Goal: Task Accomplishment & Management: Manage account settings

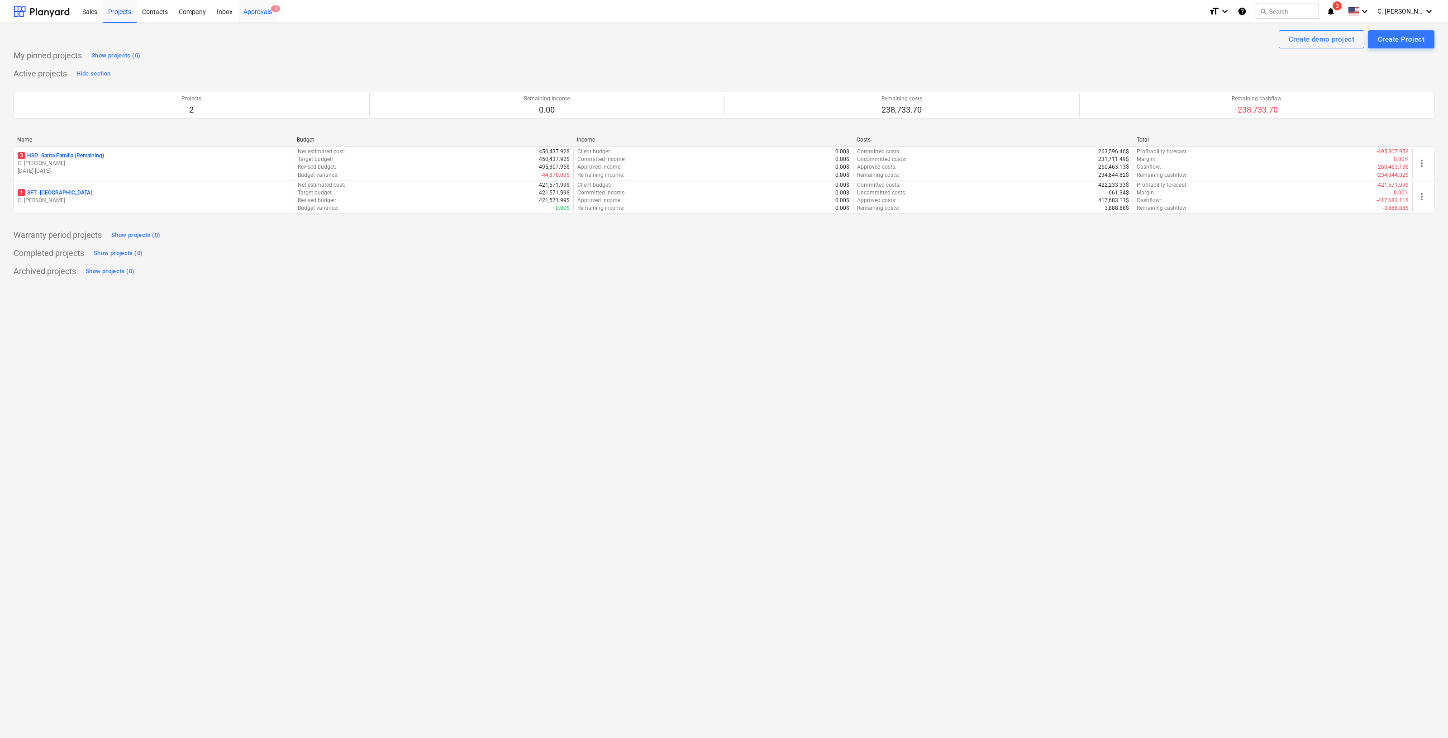
click at [248, 17] on div "Approvals 3" at bounding box center [257, 11] width 39 height 23
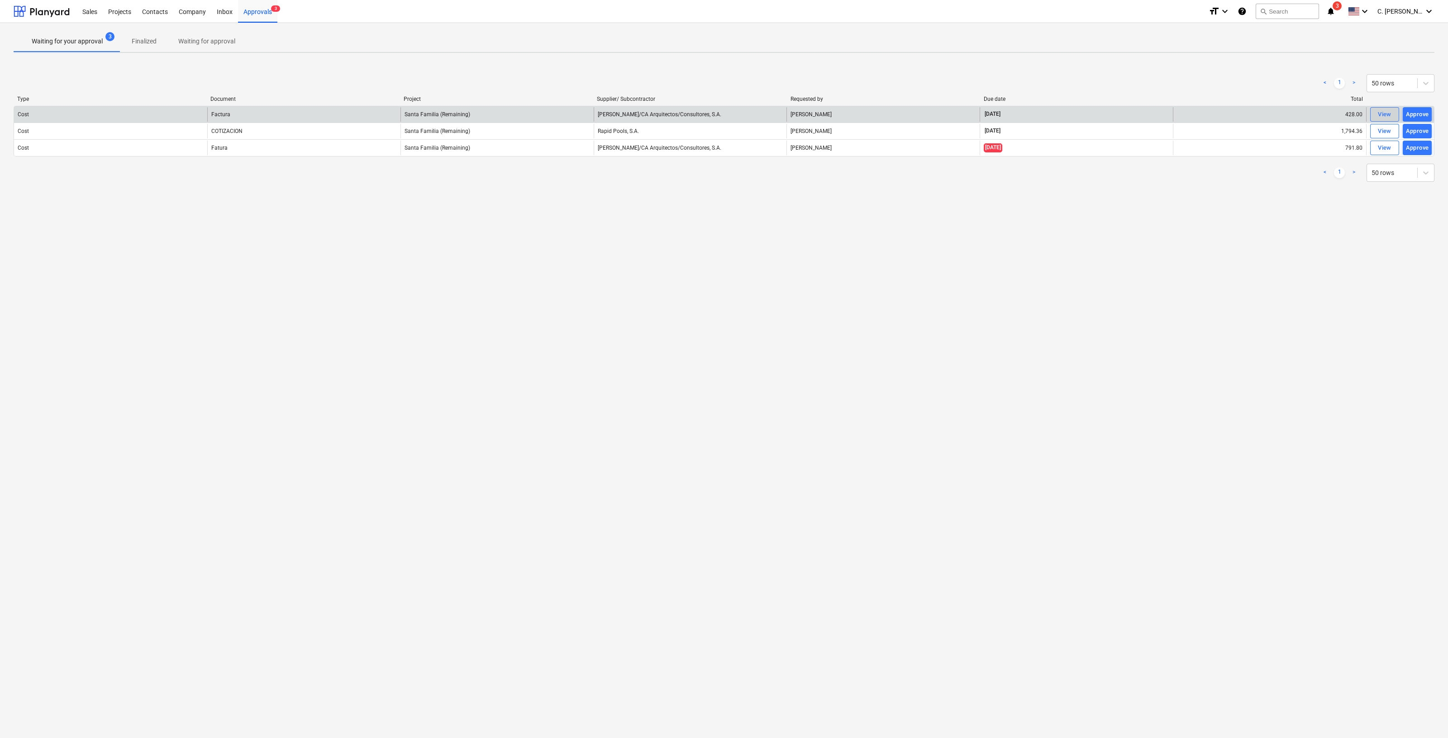
click at [1393, 112] on span "View" at bounding box center [1384, 114] width 20 height 10
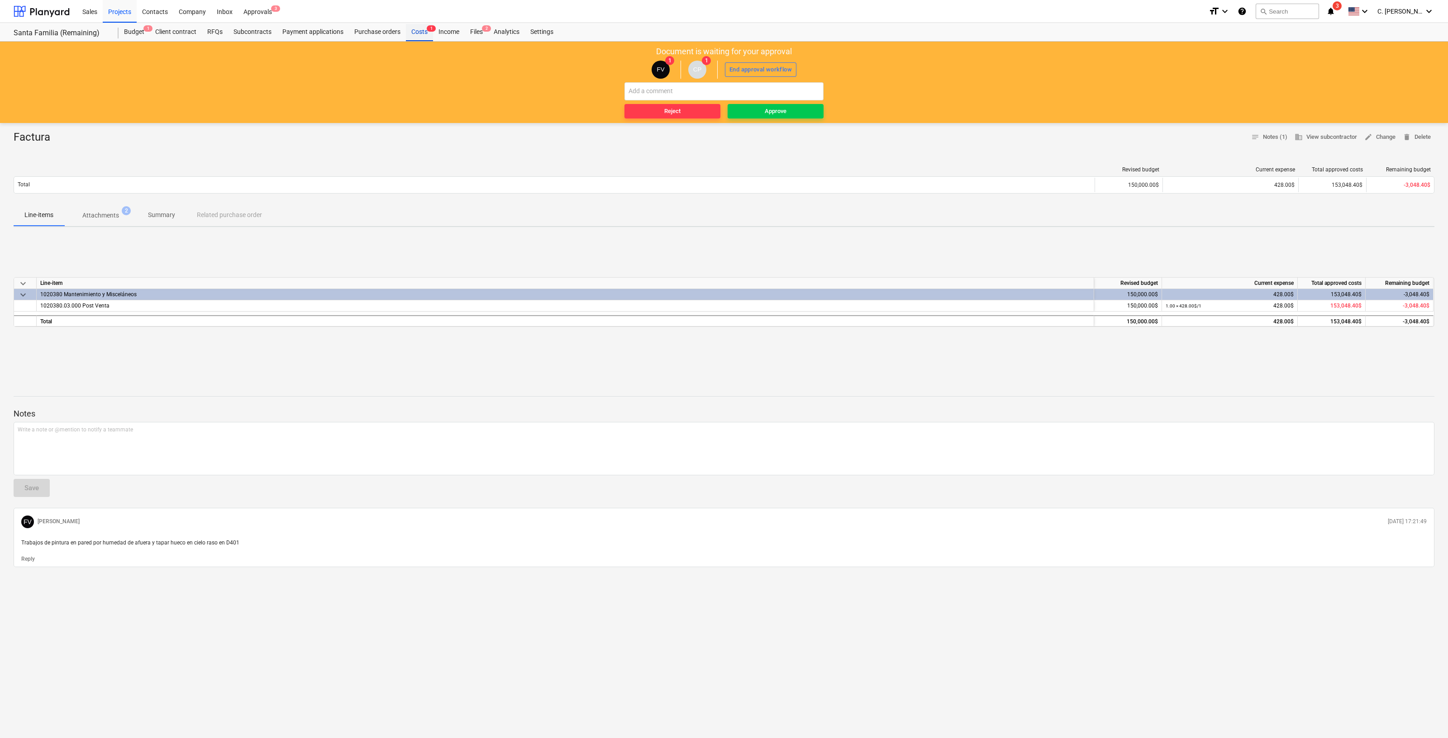
click at [410, 27] on div "Costs 1" at bounding box center [419, 32] width 27 height 18
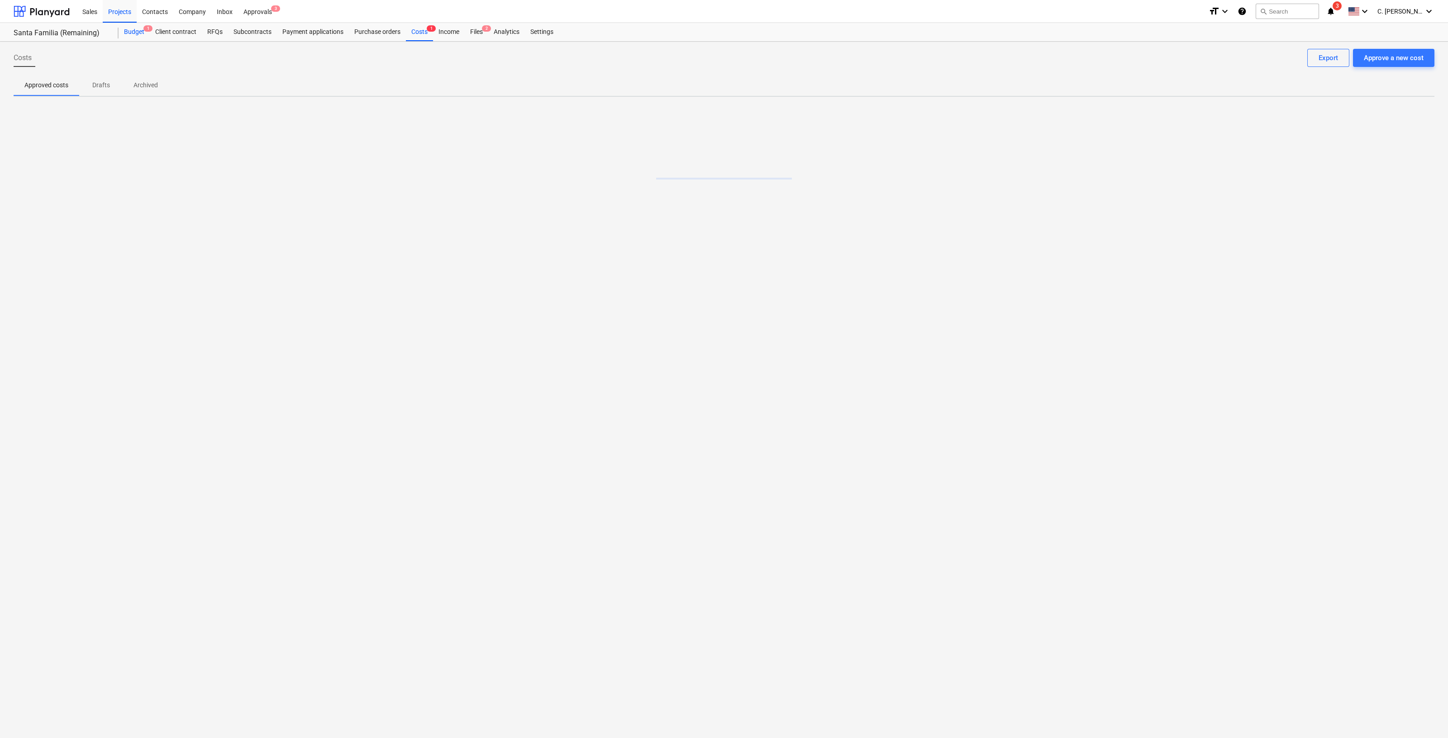
click at [133, 30] on div "Budget 1" at bounding box center [134, 32] width 31 height 18
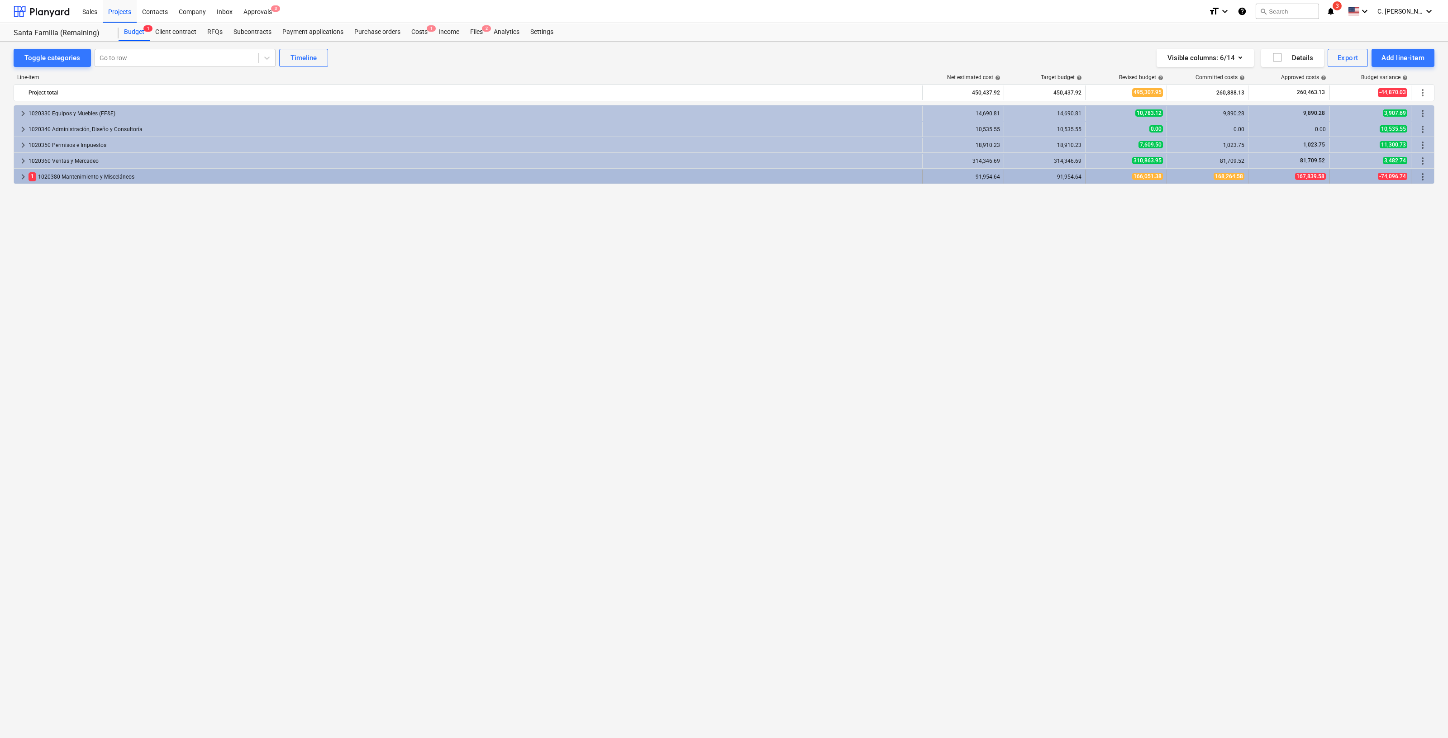
click at [21, 176] on span "keyboard_arrow_right" at bounding box center [23, 176] width 11 height 11
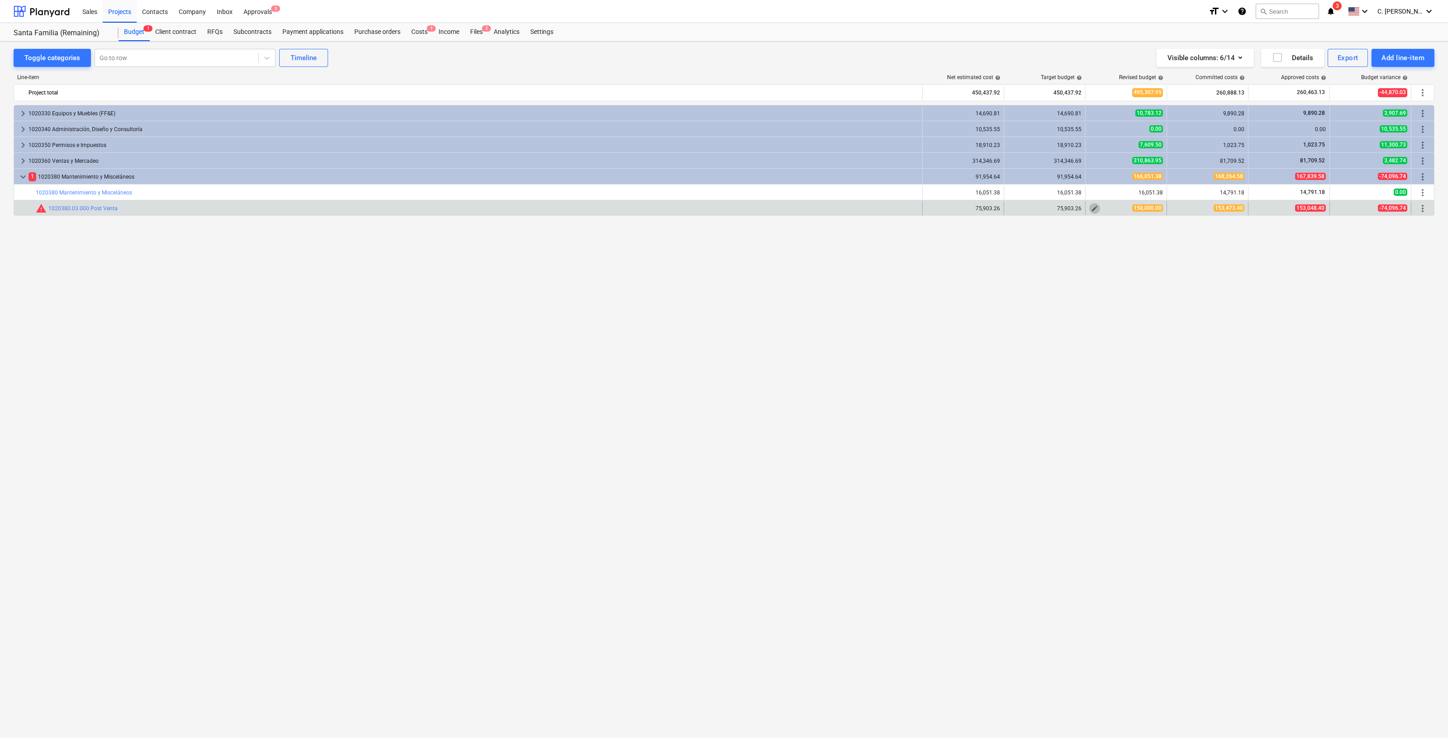
click at [1096, 212] on span "edit" at bounding box center [1094, 208] width 7 height 7
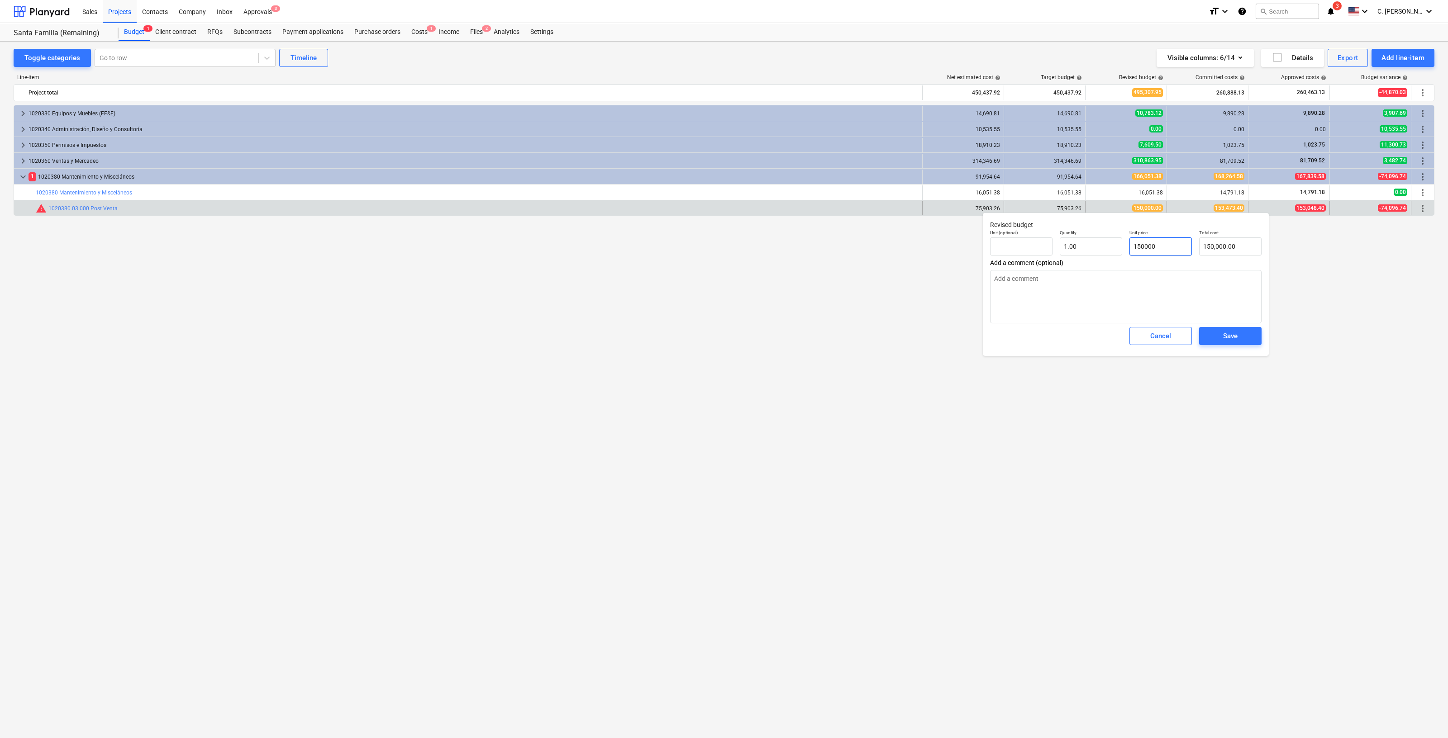
drag, startPoint x: 1172, startPoint y: 247, endPoint x: 1249, endPoint y: 237, distance: 78.1
click at [1092, 237] on div "Unit (optional) Quantity 1.00 Unit price 150000 Total cost 150,000.00" at bounding box center [1125, 242] width 279 height 33
type input "1"
type textarea "x"
type input "1.00"
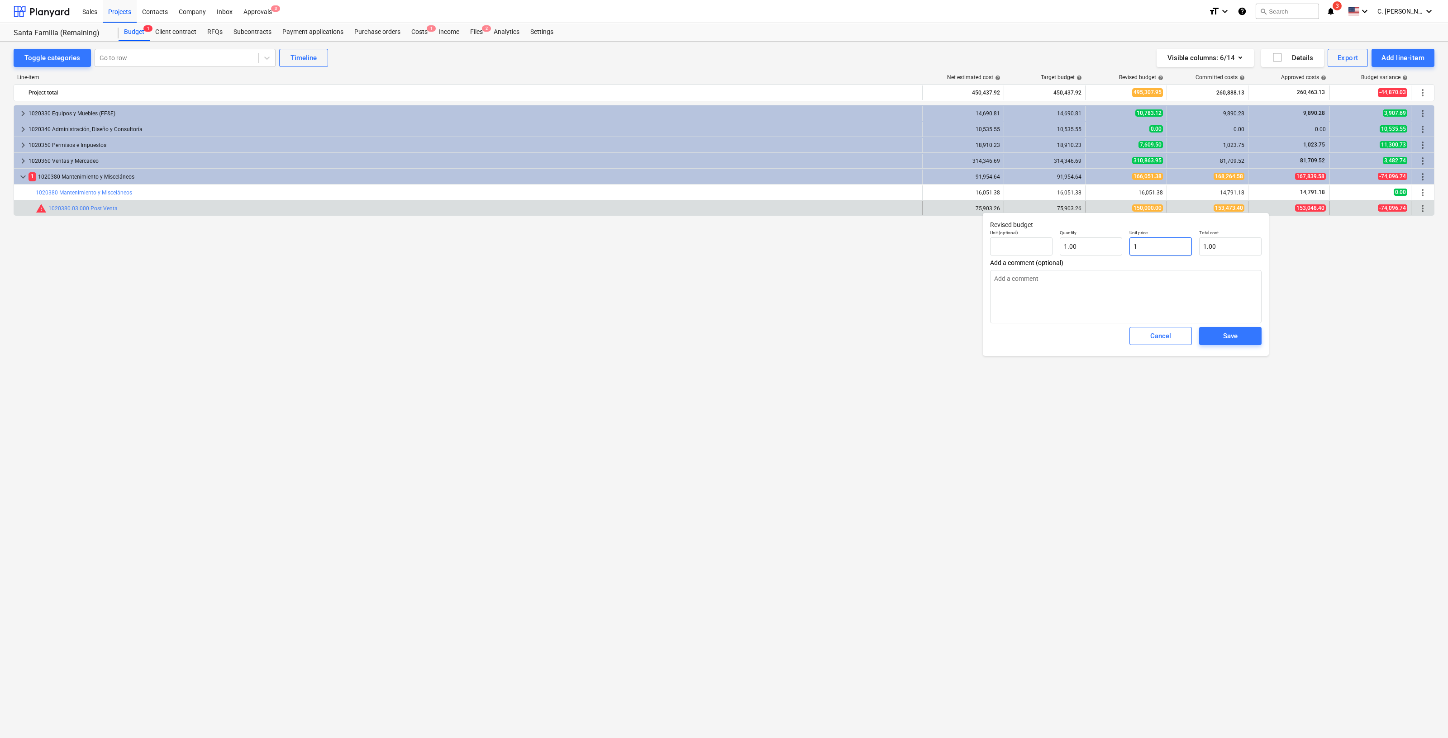
type input "17"
type textarea "x"
type input "17.00"
type input "170"
type textarea "x"
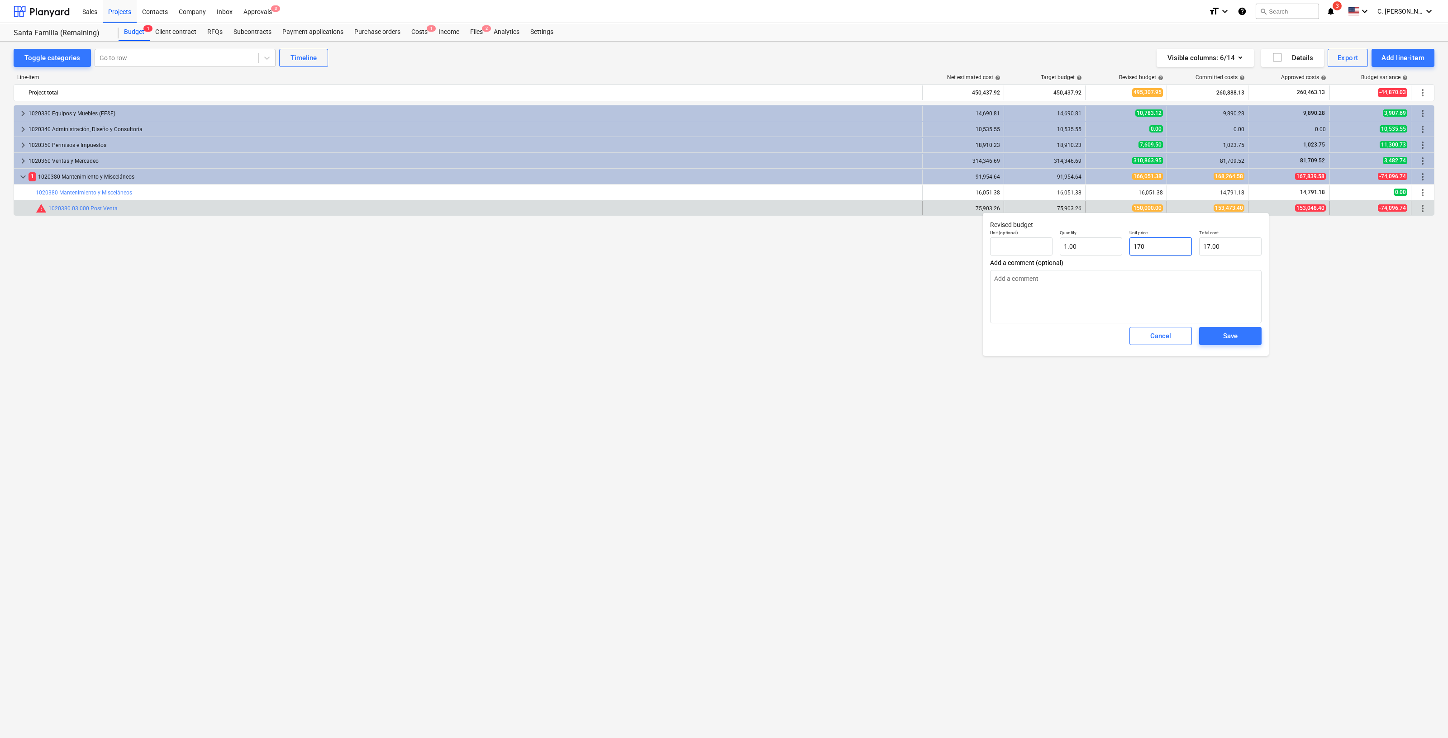
type input "170.00"
type input "1700"
type textarea "x"
type input "1,700.00"
type input "17000"
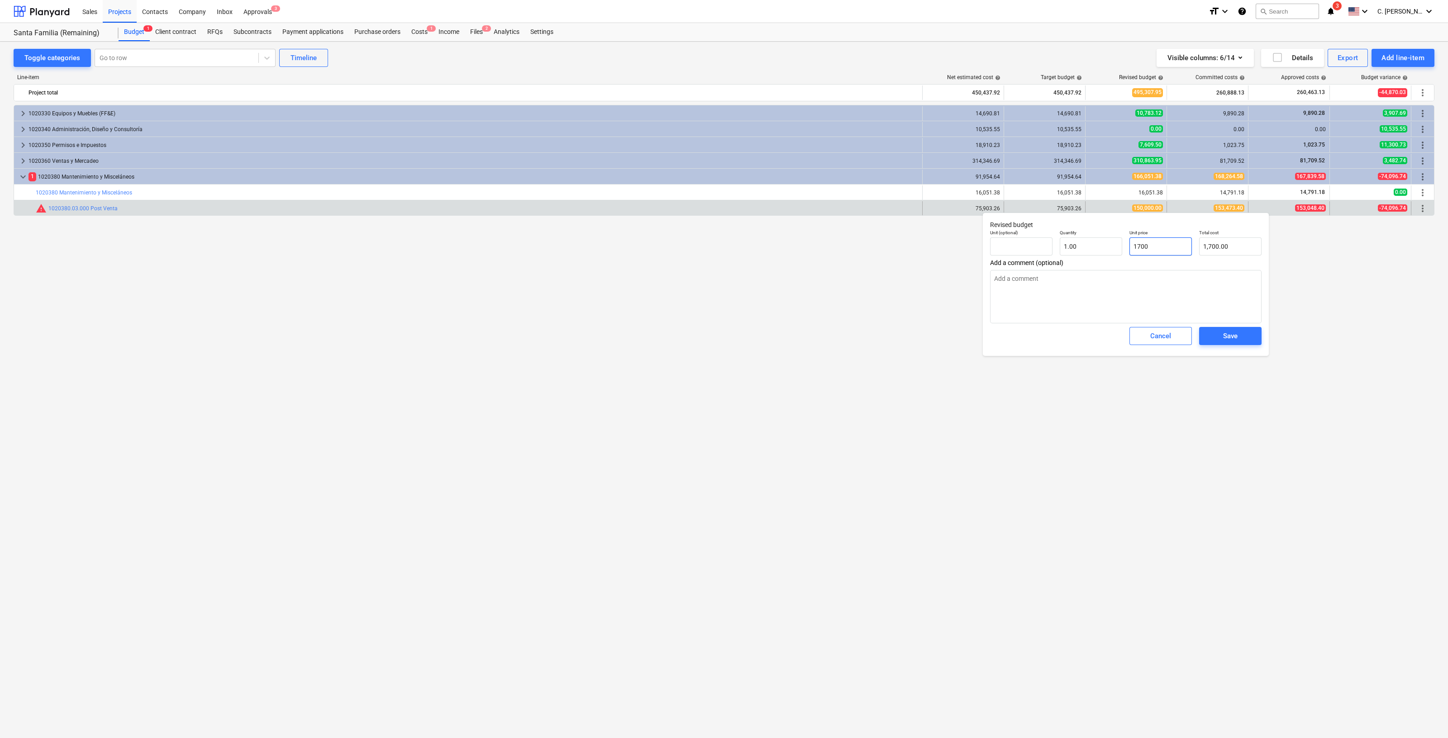
type textarea "x"
type input "17,000.00"
type input "170000"
type textarea "x"
type input "170,000.00"
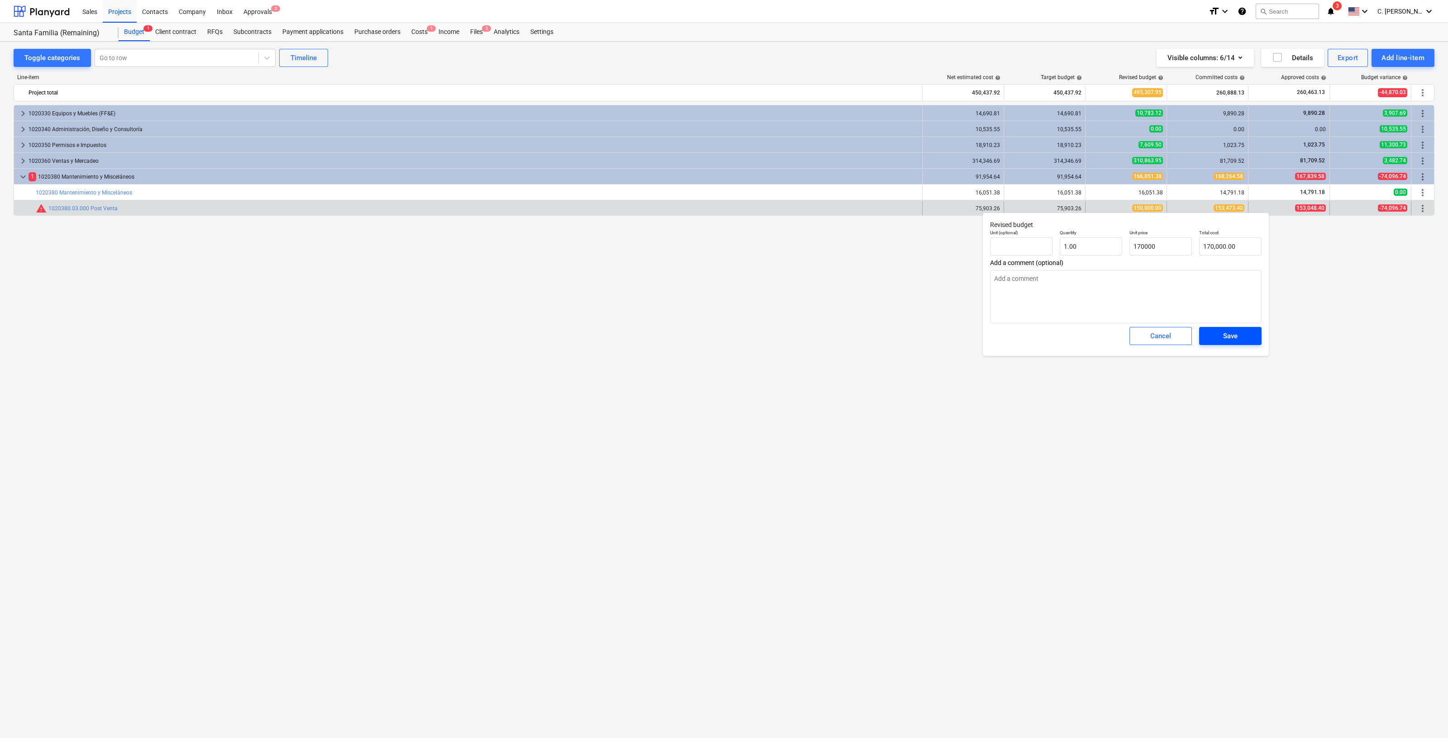
type input "170,000.00"
click at [1223, 329] on button "Save" at bounding box center [1230, 336] width 62 height 18
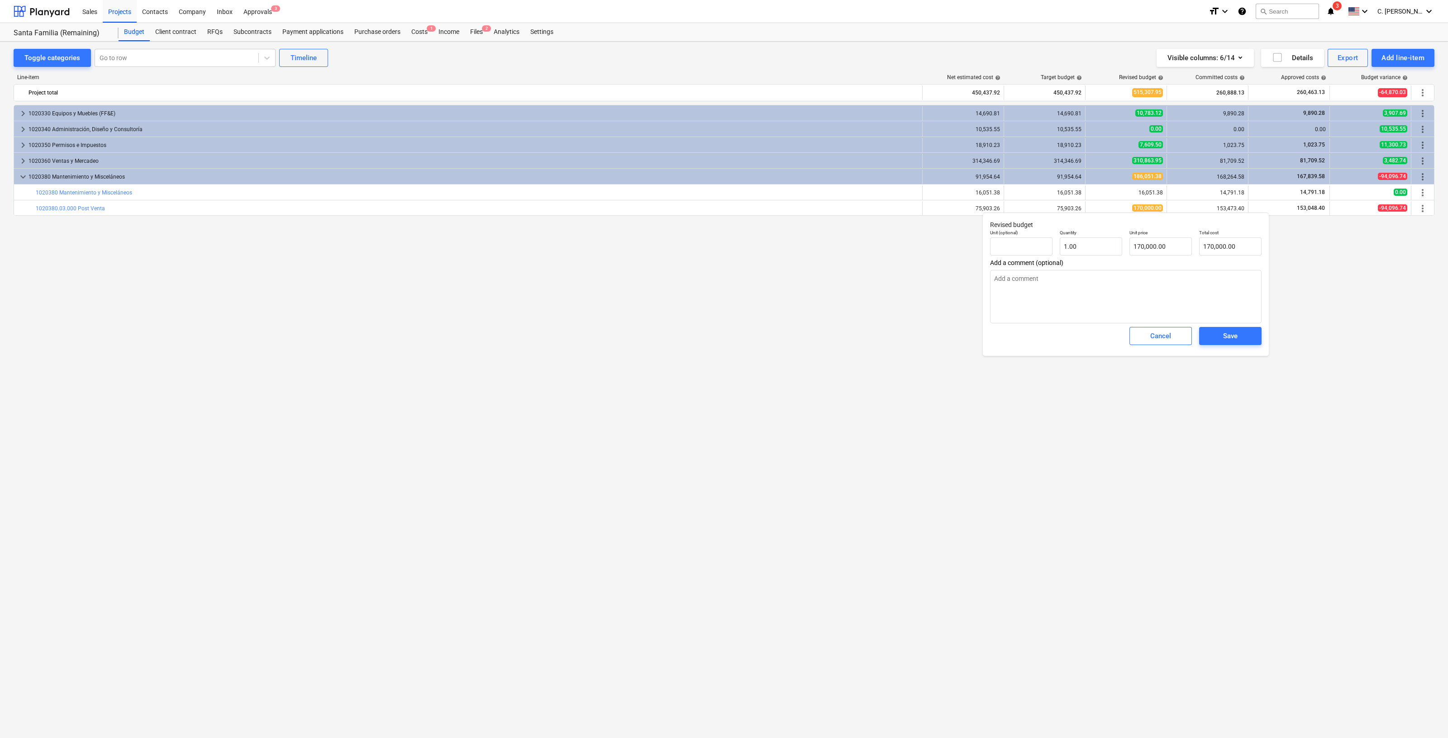
type textarea "x"
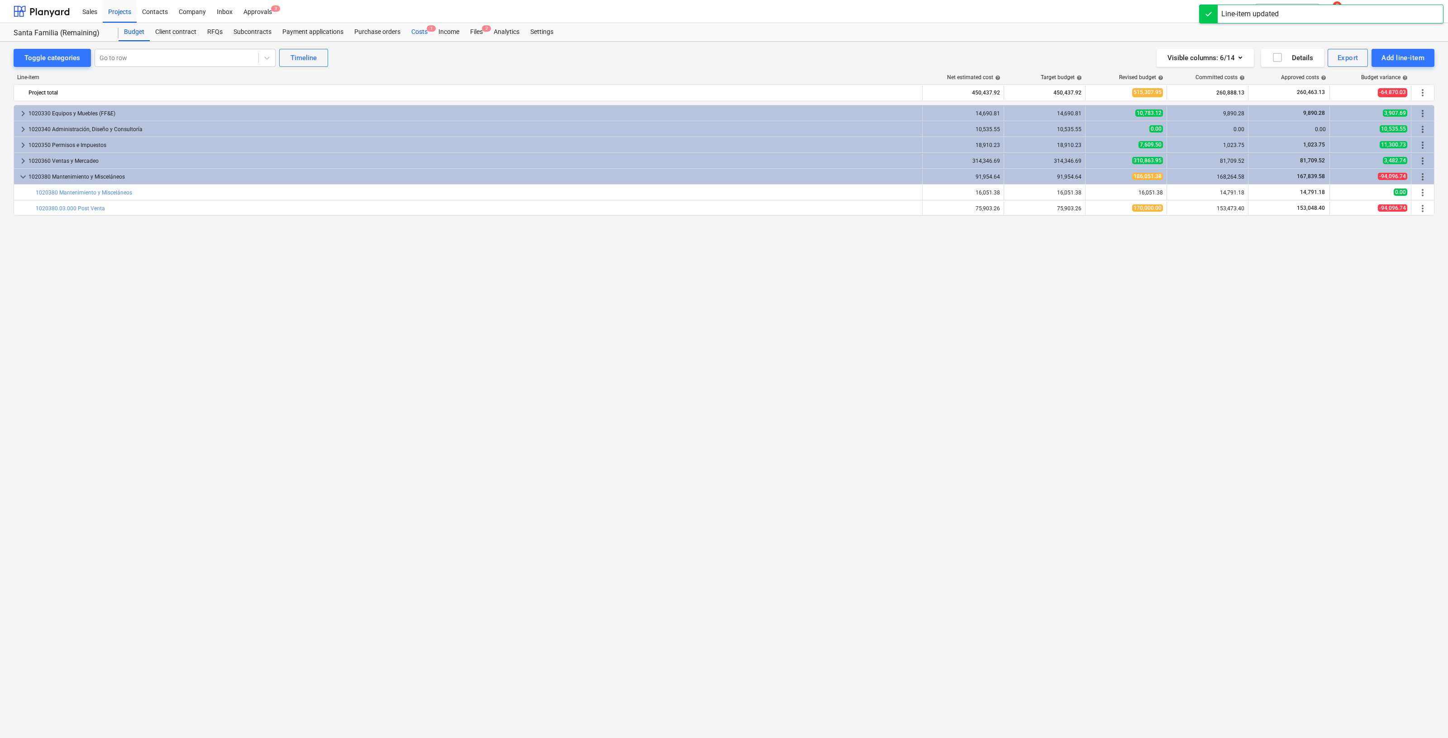
click at [427, 27] on span "1" at bounding box center [431, 28] width 9 height 6
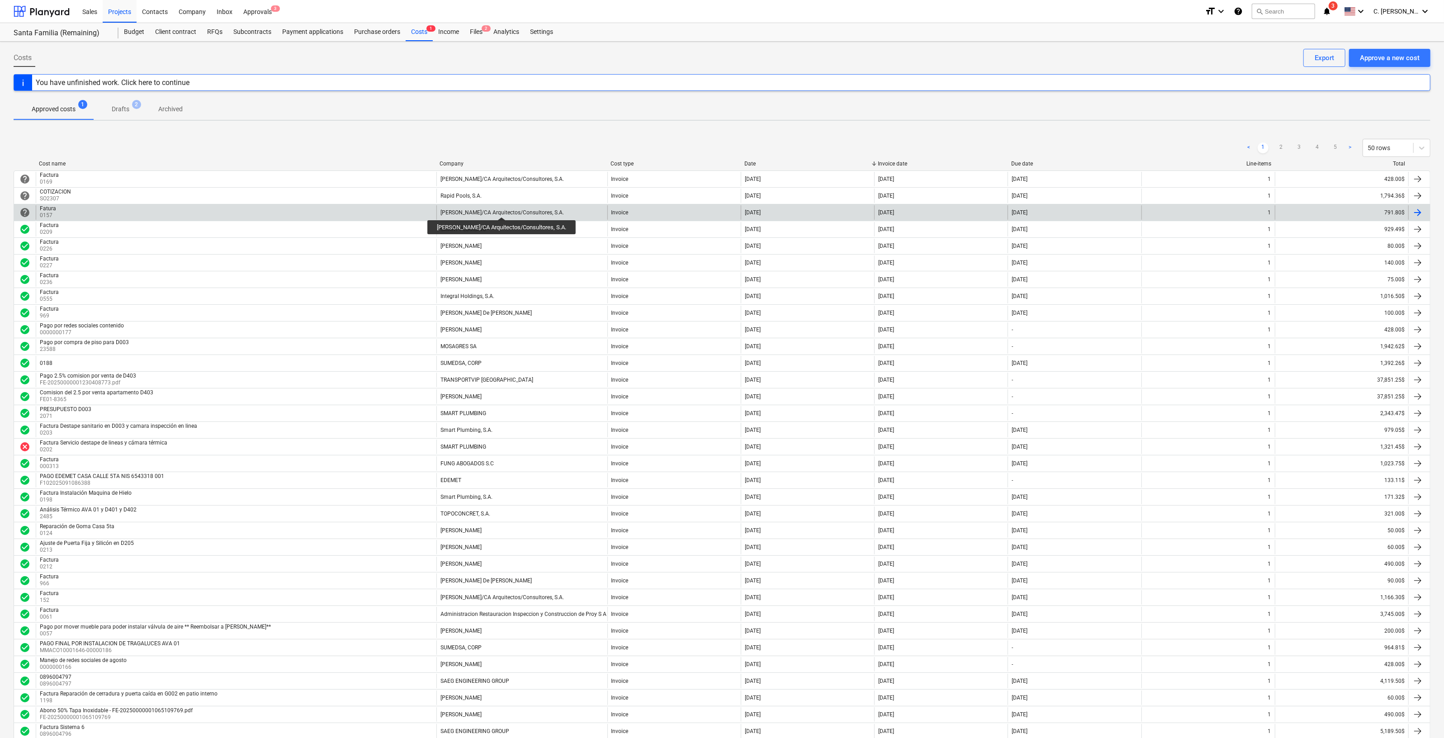
click at [500, 209] on div "[PERSON_NAME]/CA Arquitectos/Consultores, S.A." at bounding box center [502, 212] width 123 height 6
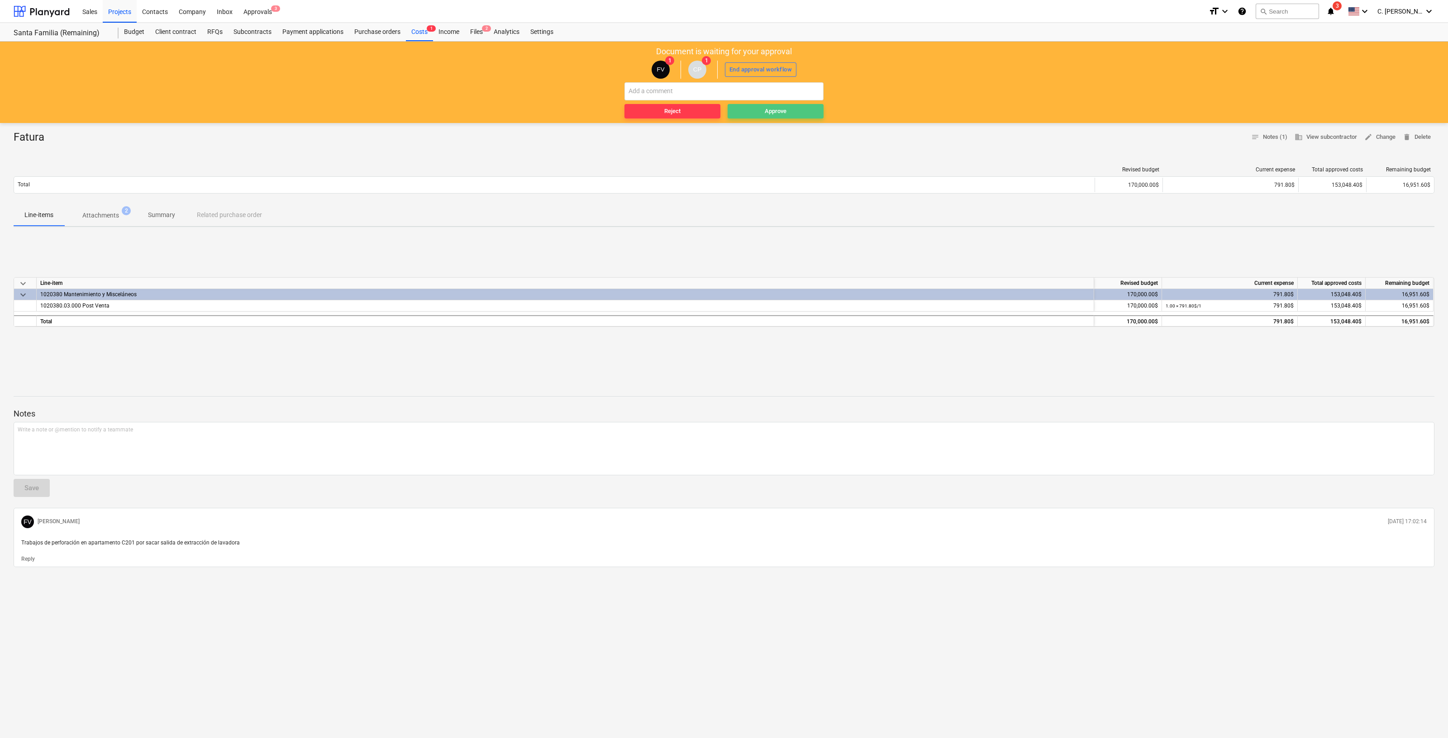
click at [794, 105] on button "Approve" at bounding box center [775, 111] width 96 height 14
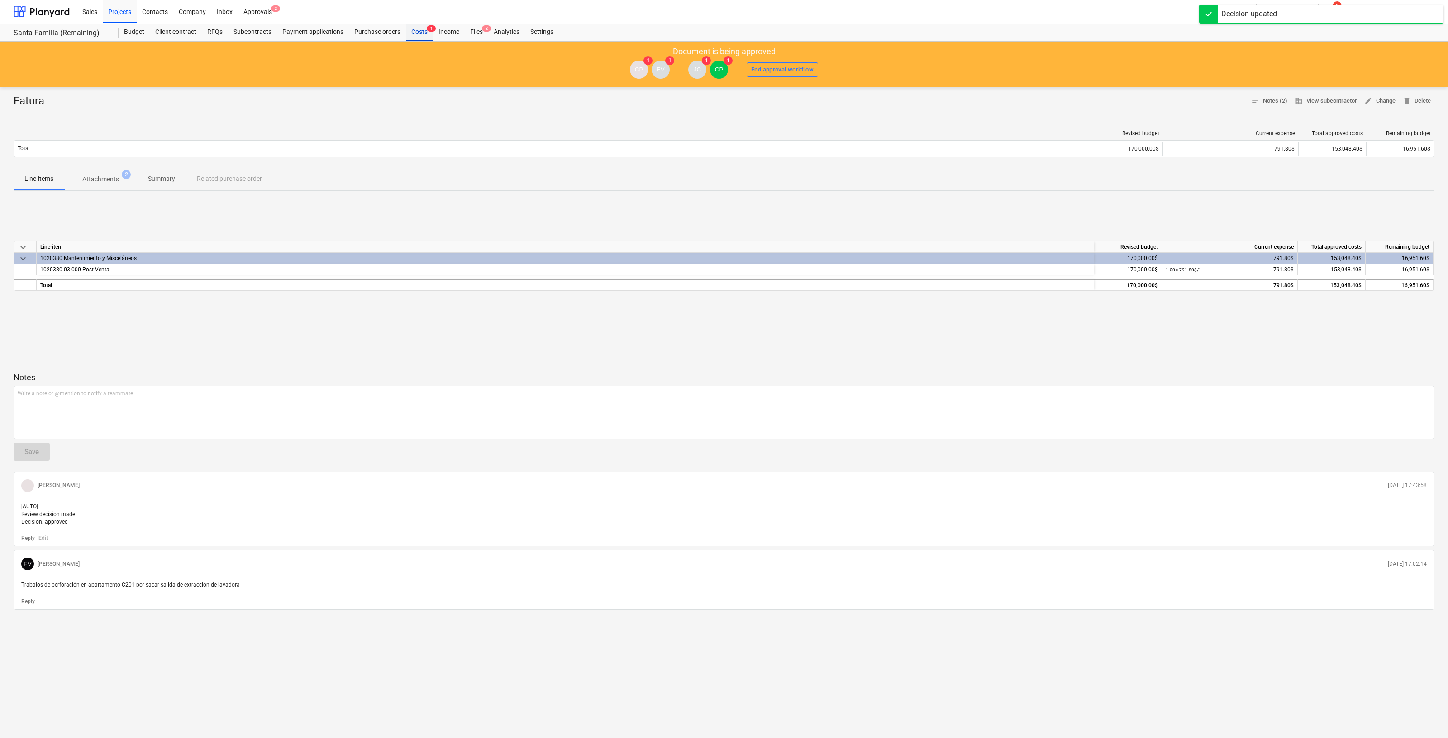
click at [412, 35] on div "Costs 1" at bounding box center [419, 32] width 27 height 18
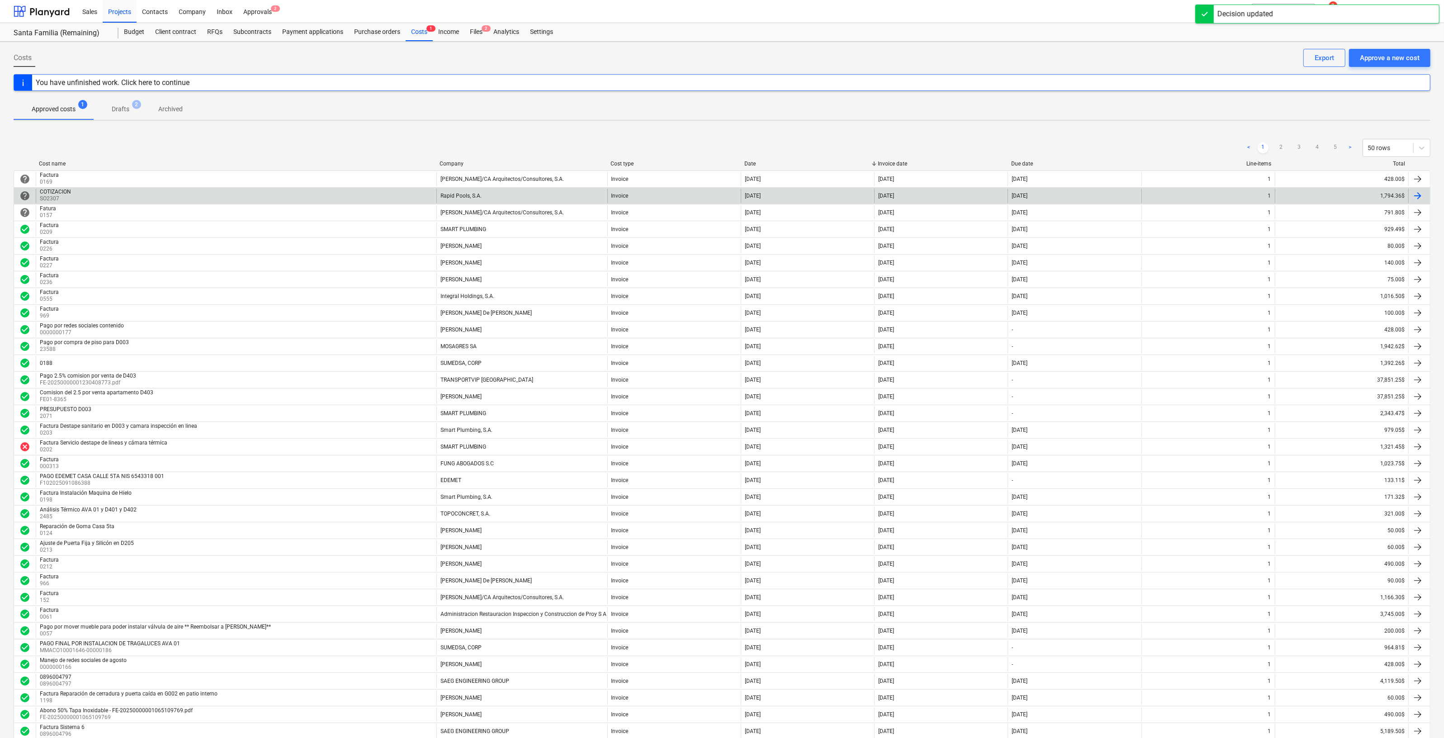
click at [541, 196] on div "Rapid Pools, S.A." at bounding box center [522, 196] width 171 height 14
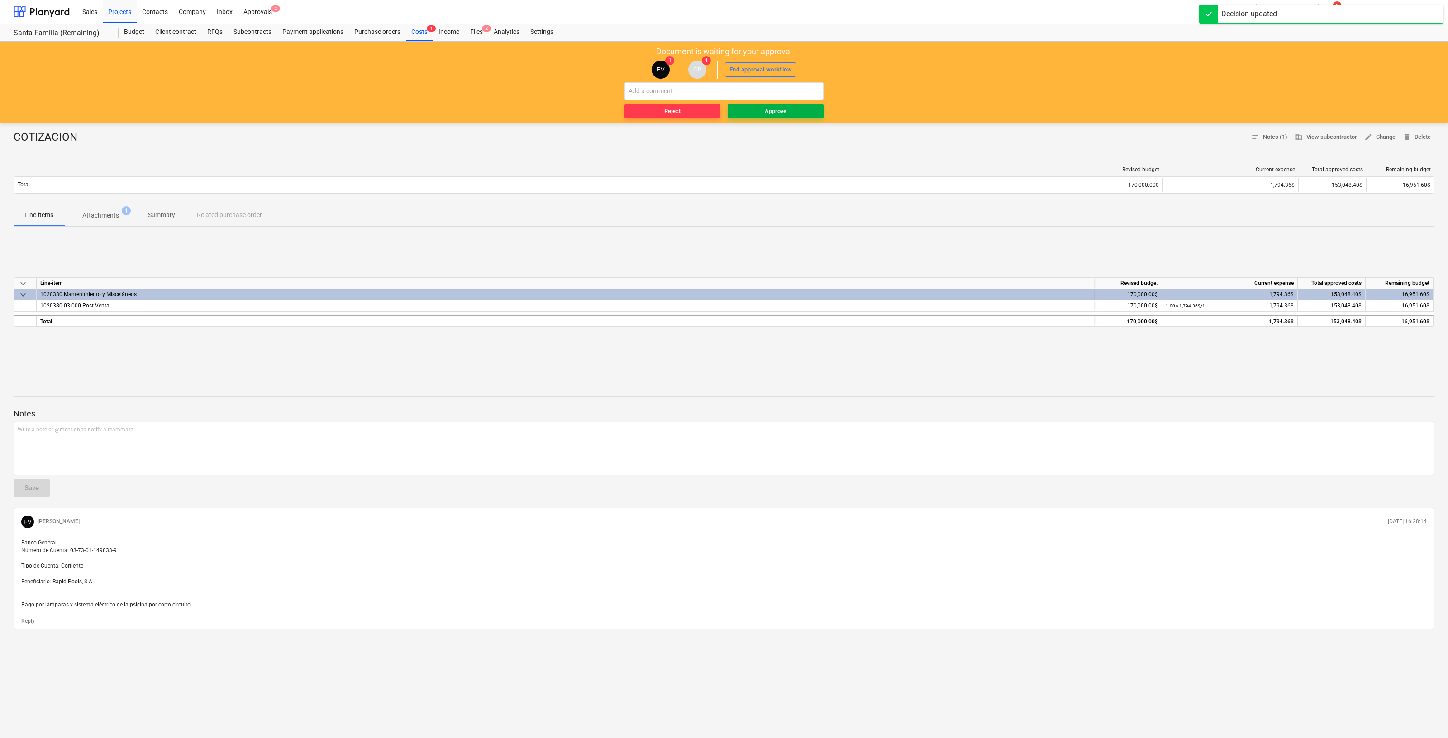
click at [785, 114] on div "Approve" at bounding box center [776, 111] width 22 height 10
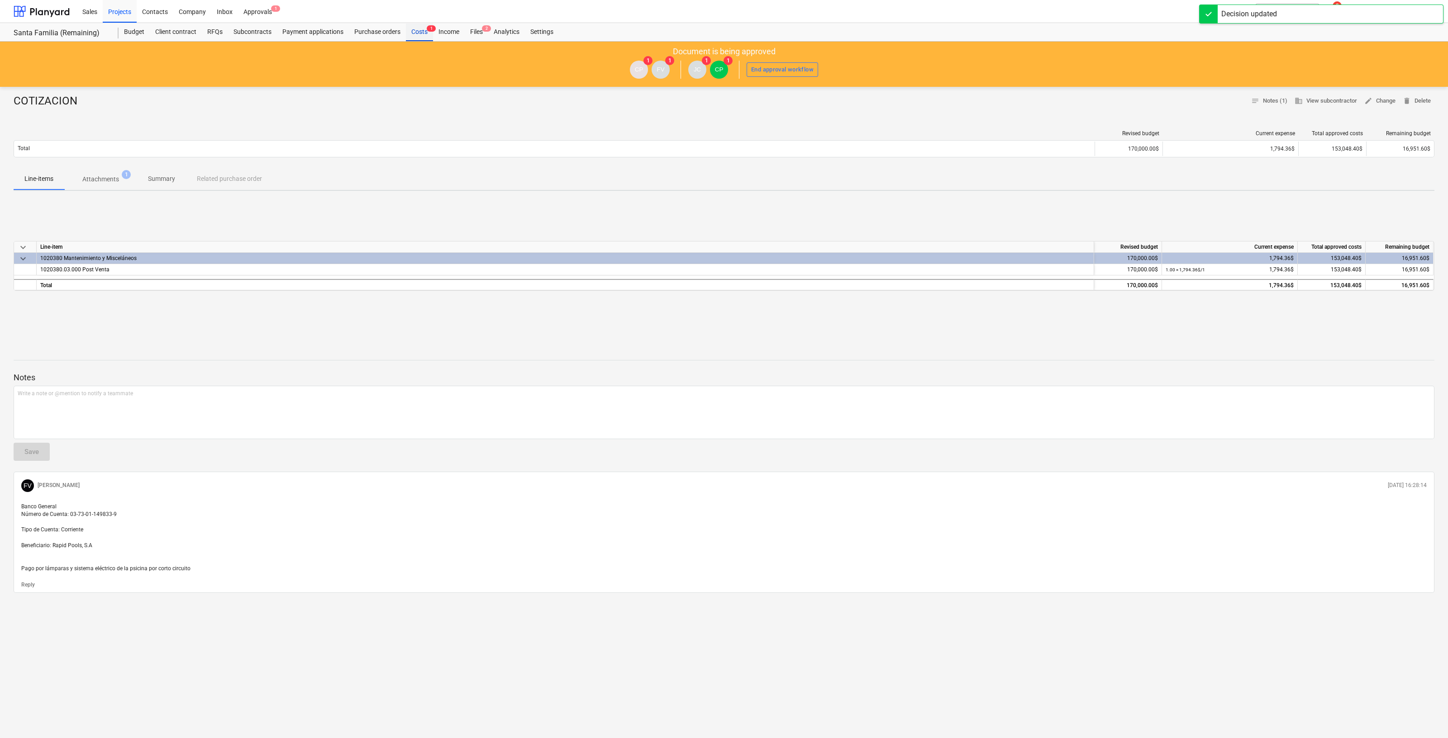
click at [415, 35] on div "Costs 1" at bounding box center [419, 32] width 27 height 18
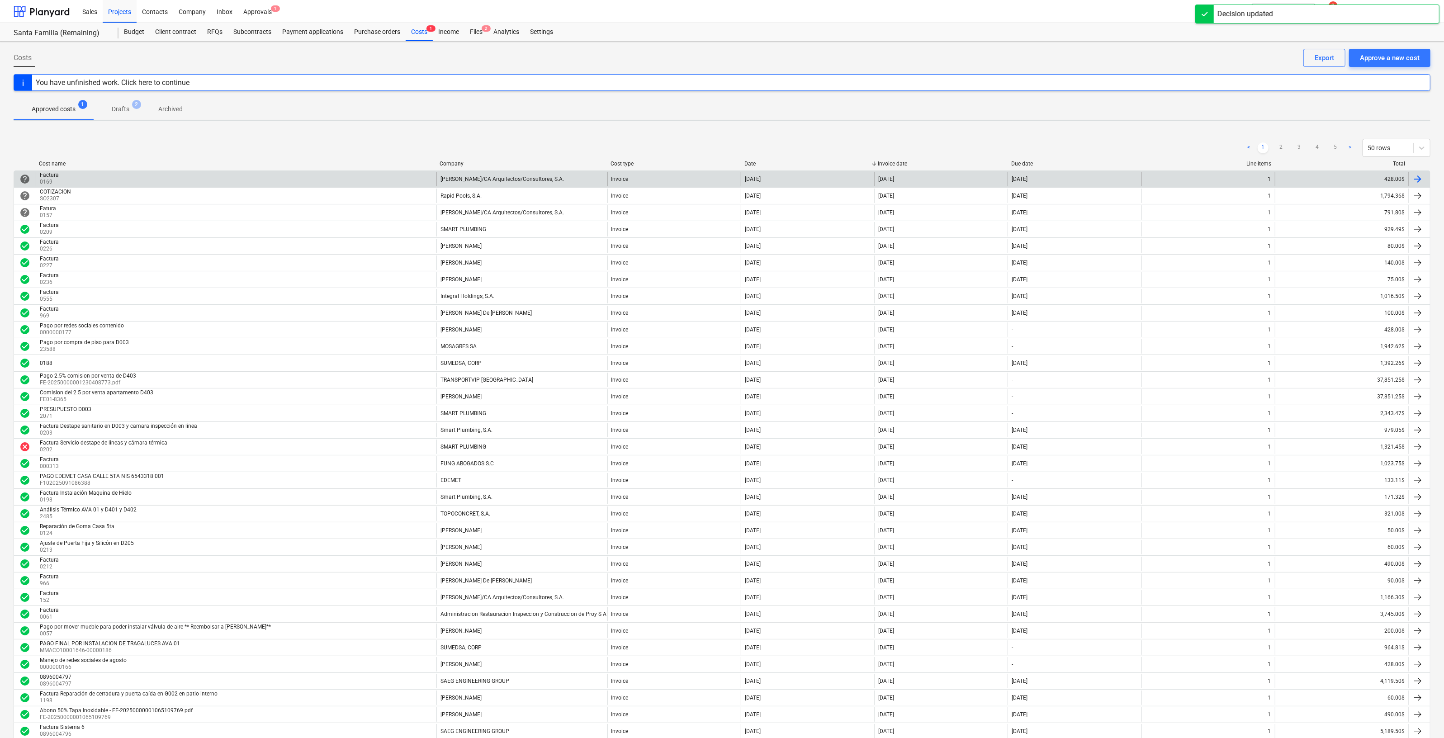
click at [537, 181] on div "[PERSON_NAME]/CA Arquitectos/Consultores, S.A." at bounding box center [502, 179] width 123 height 6
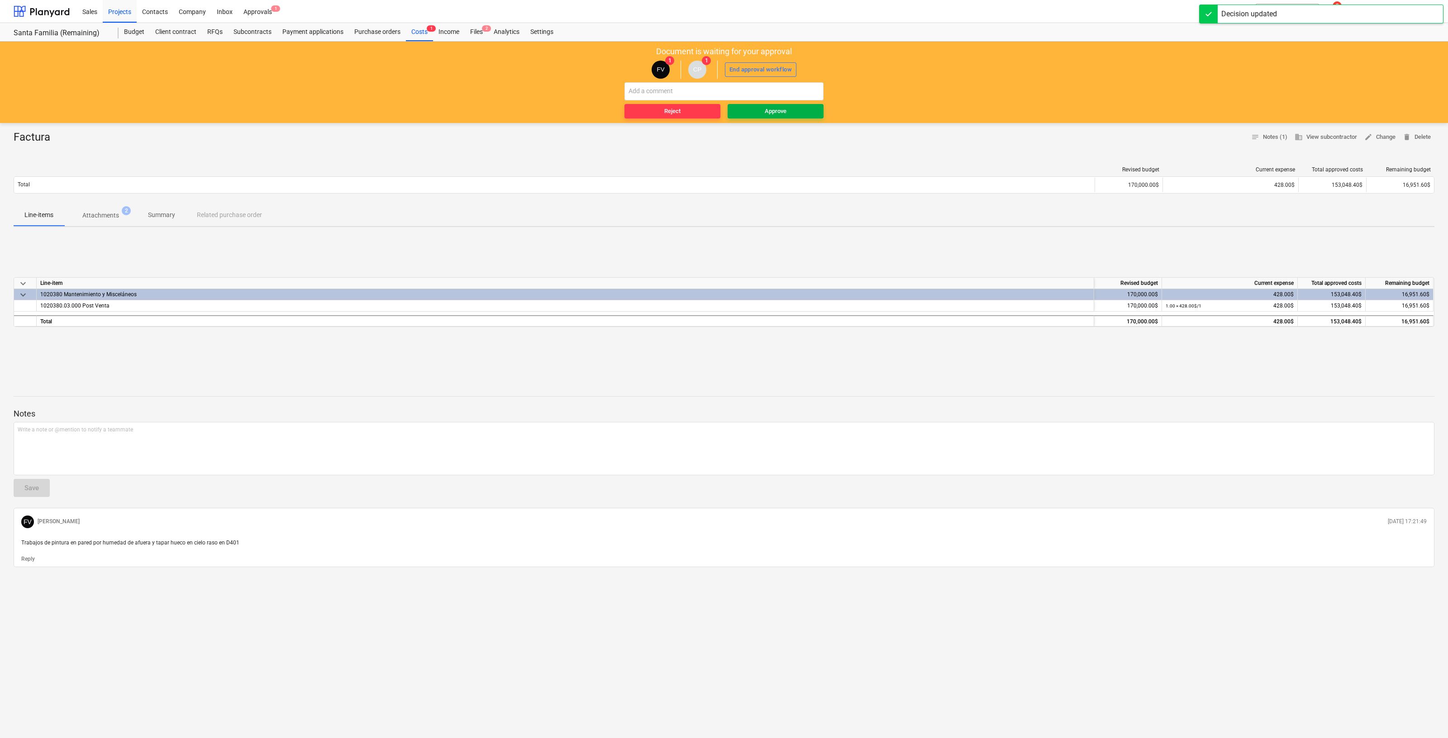
click at [777, 115] on div "Approve" at bounding box center [776, 111] width 22 height 10
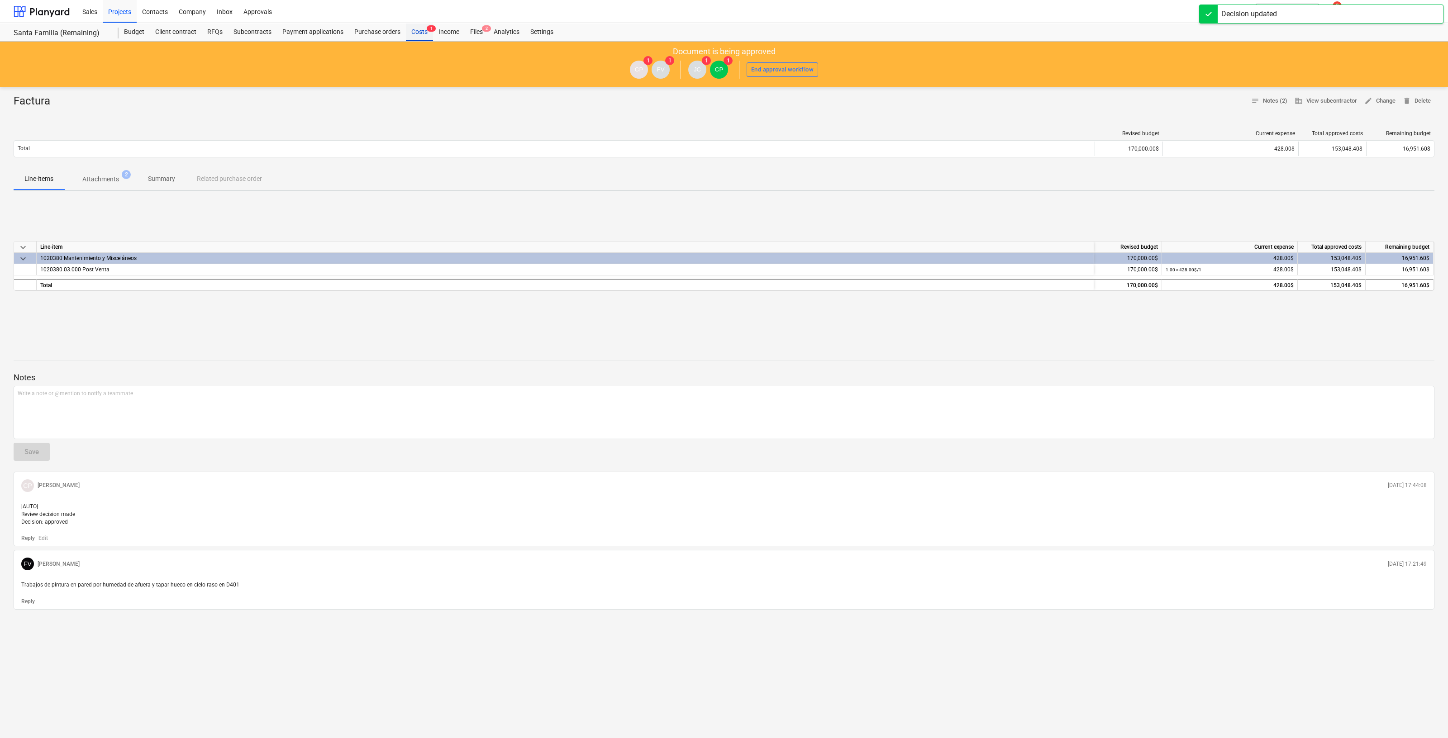
click at [416, 26] on div "Costs 1" at bounding box center [419, 32] width 27 height 18
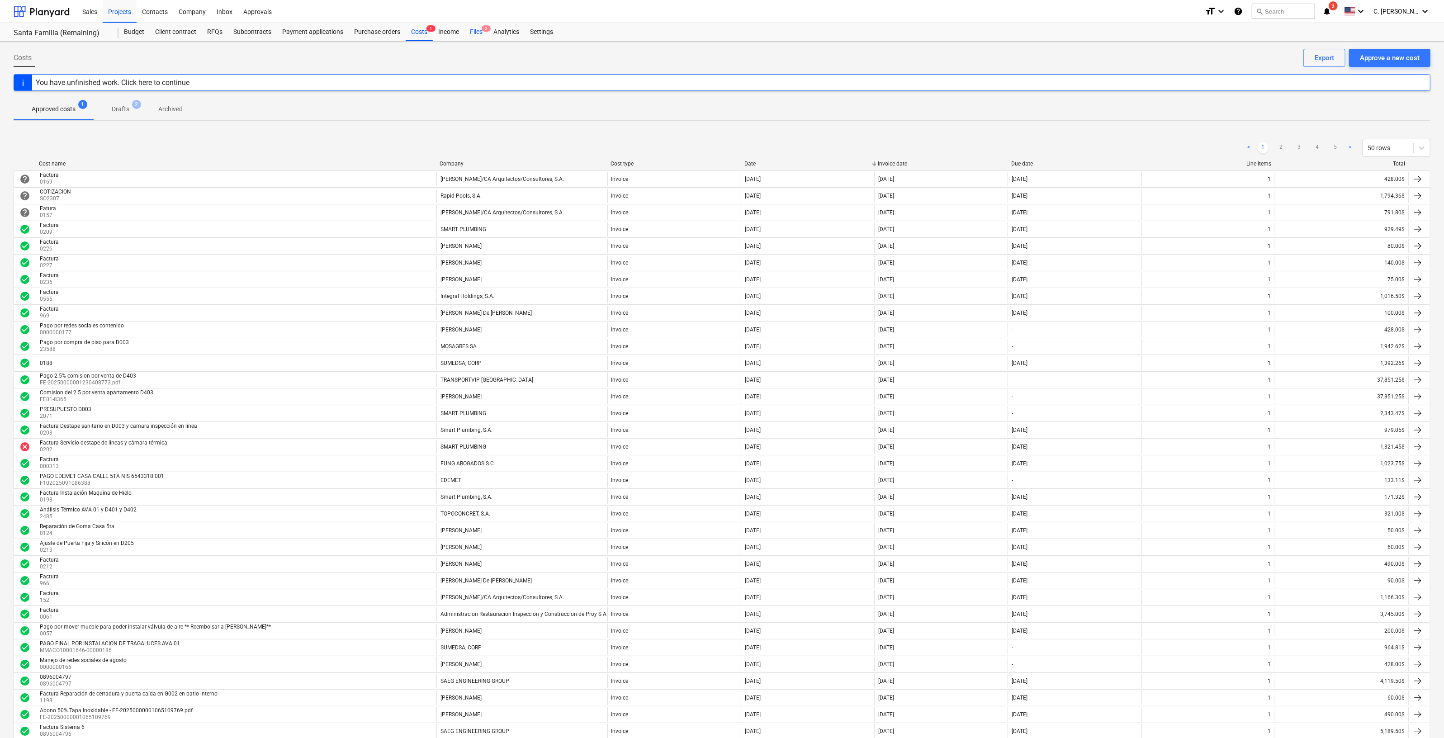
click at [478, 30] on div "Files 2" at bounding box center [477, 32] width 24 height 18
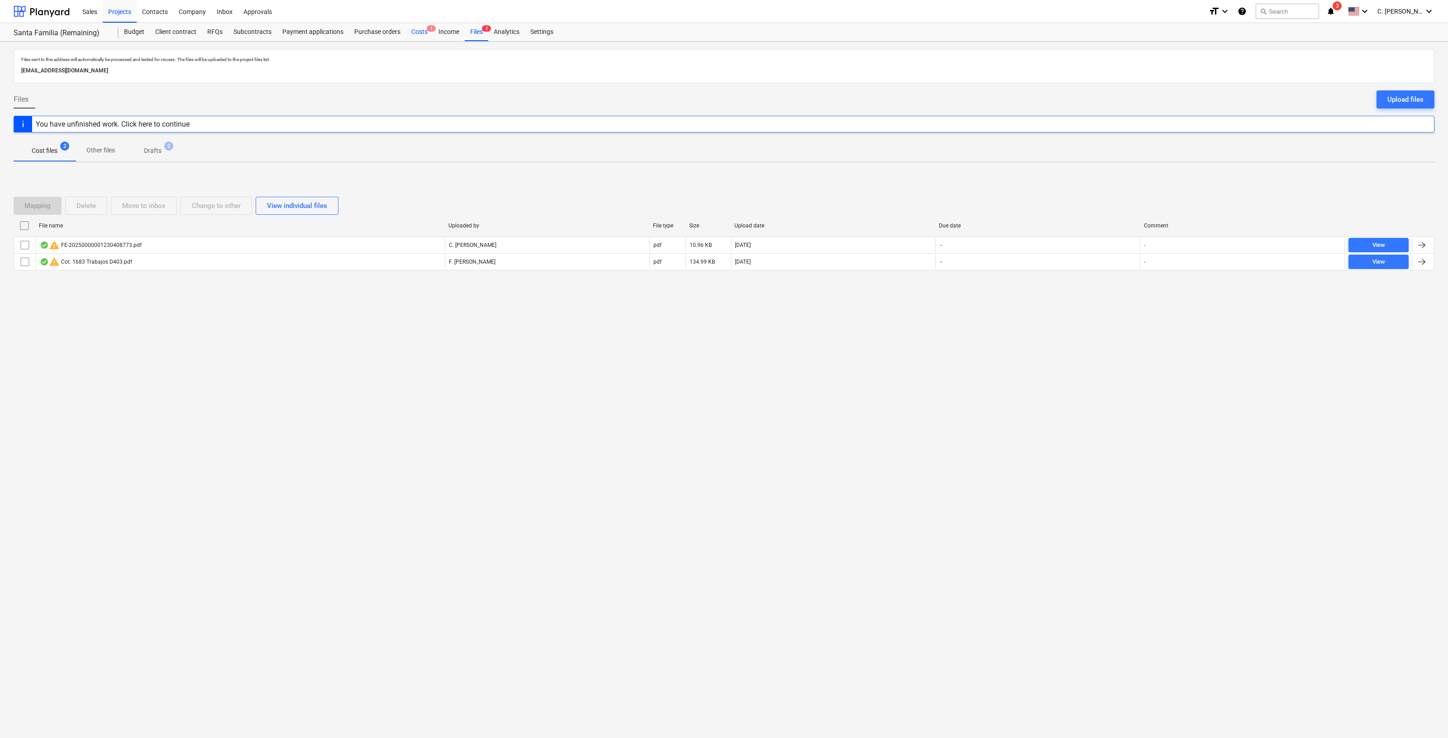
click at [418, 35] on div "Costs 1" at bounding box center [419, 32] width 27 height 18
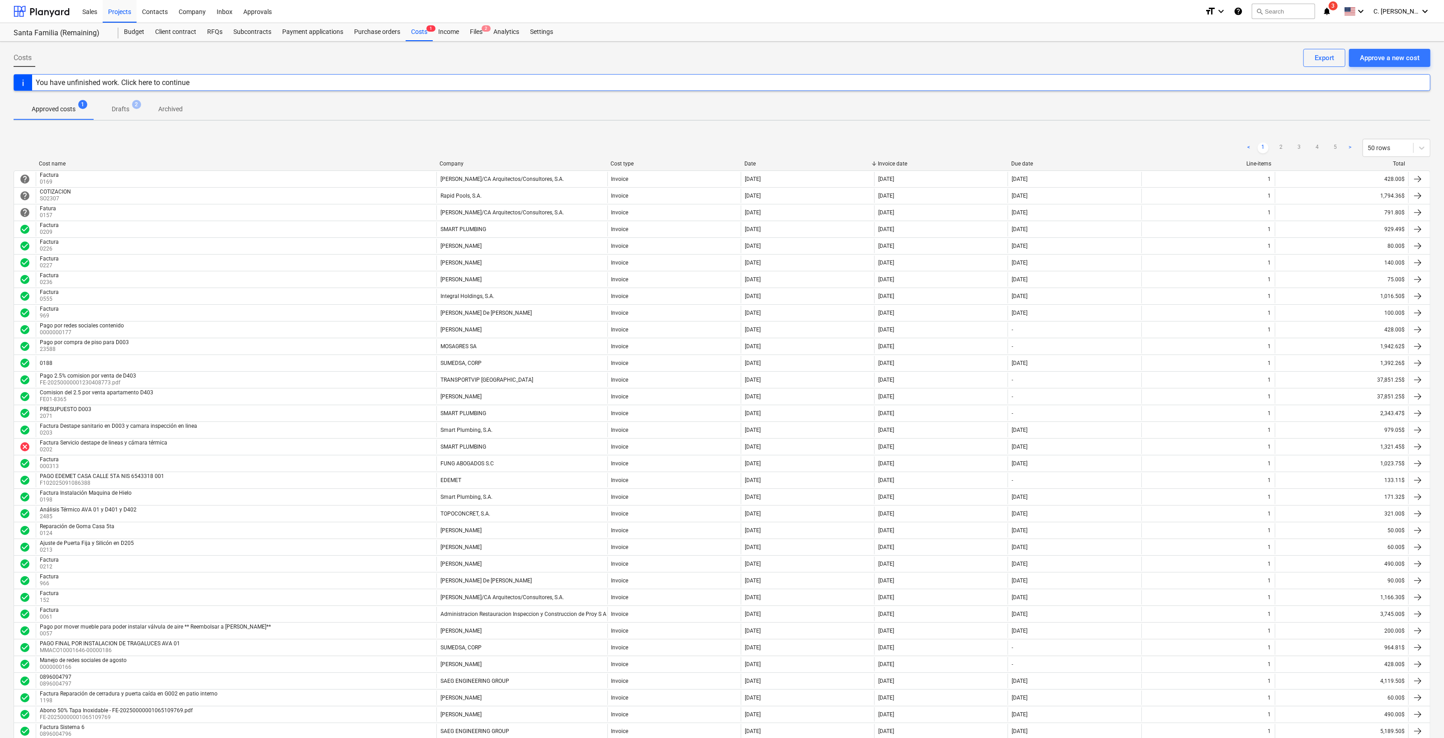
click at [1338, 6] on span "3" at bounding box center [1333, 5] width 9 height 9
click at [1330, 58] on button "Mark all as read" at bounding box center [1317, 59] width 39 height 6
click at [1417, 5] on div "C. [PERSON_NAME] keyboard_arrow_down" at bounding box center [1402, 11] width 57 height 23
click at [1375, 68] on div "CP La Quince, S. de R.L." at bounding box center [1366, 78] width 130 height 20
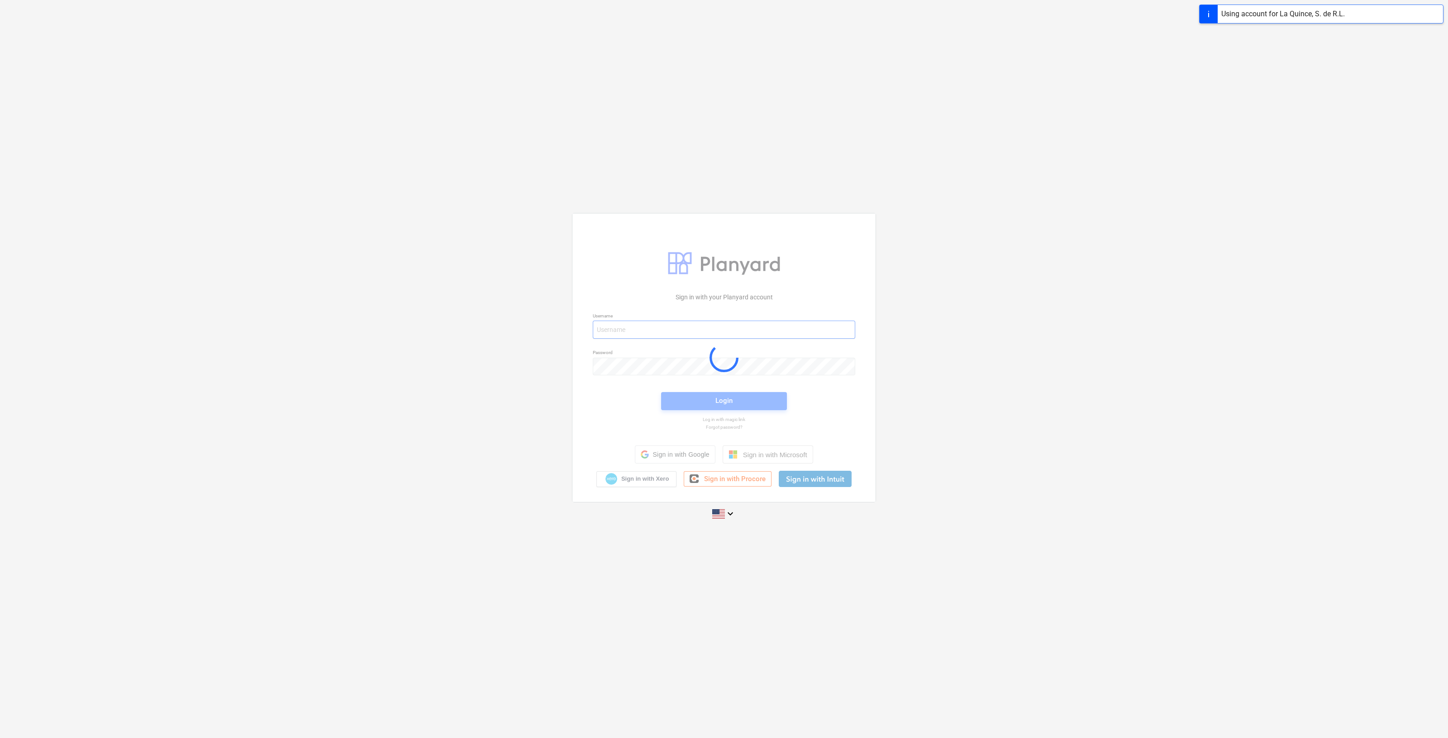
type input "[PERSON_NAME][EMAIL_ADDRESS][DOMAIN_NAME]"
